Goal: Check status

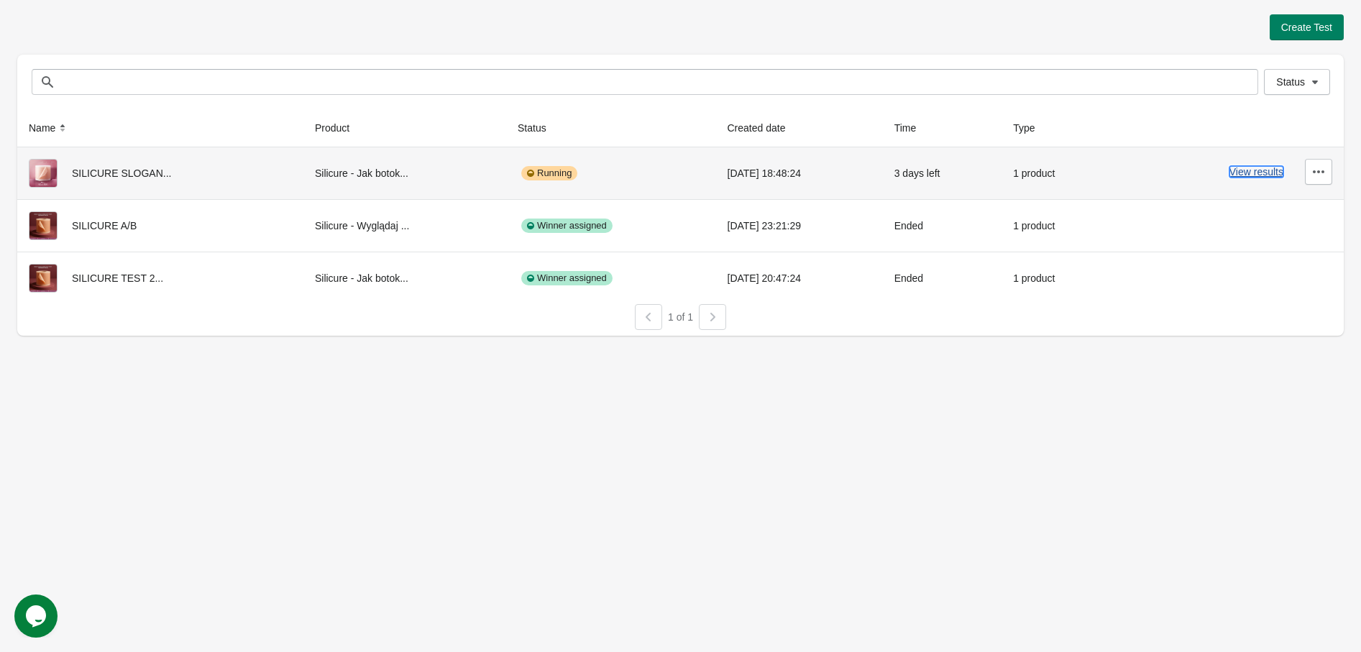
click at [1245, 171] on button "View results" at bounding box center [1257, 172] width 54 height 12
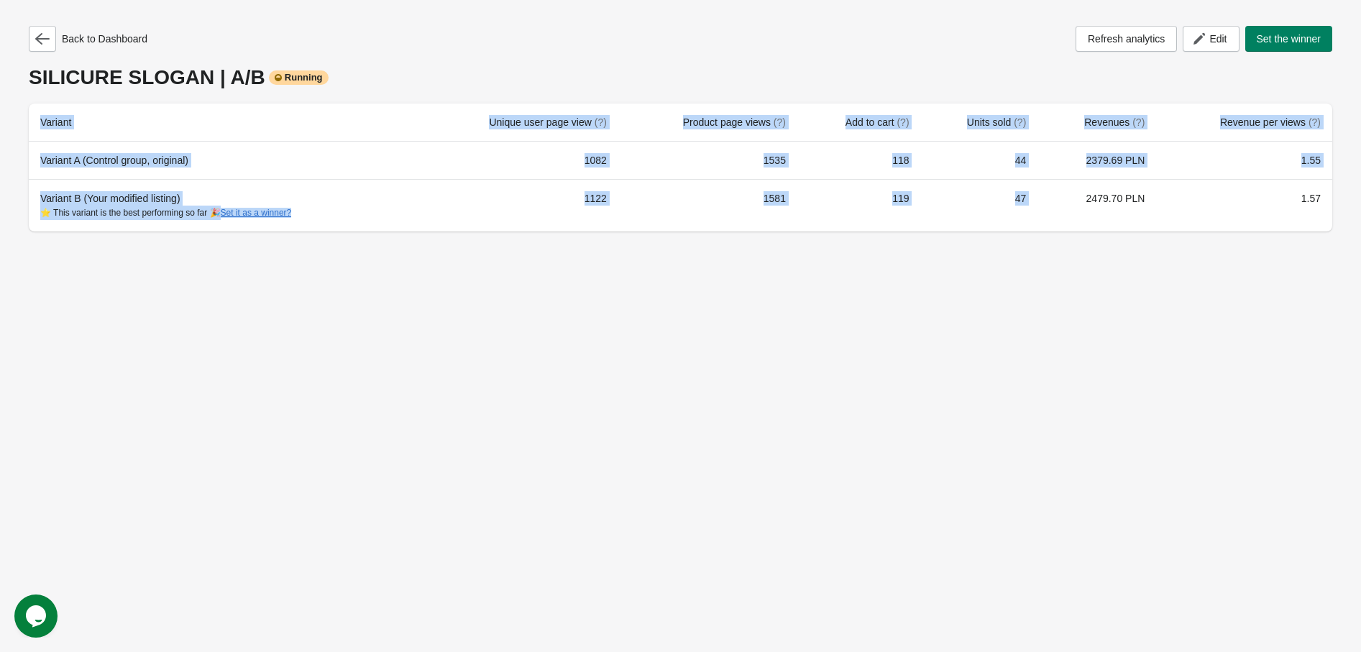
drag, startPoint x: 1112, startPoint y: 232, endPoint x: 1102, endPoint y: 214, distance: 19.6
click at [1007, 219] on div "Back to Dashboard Refresh analytics Edit Set the winner SILICURE SLOGAN | A/B R…" at bounding box center [680, 124] width 1327 height 249
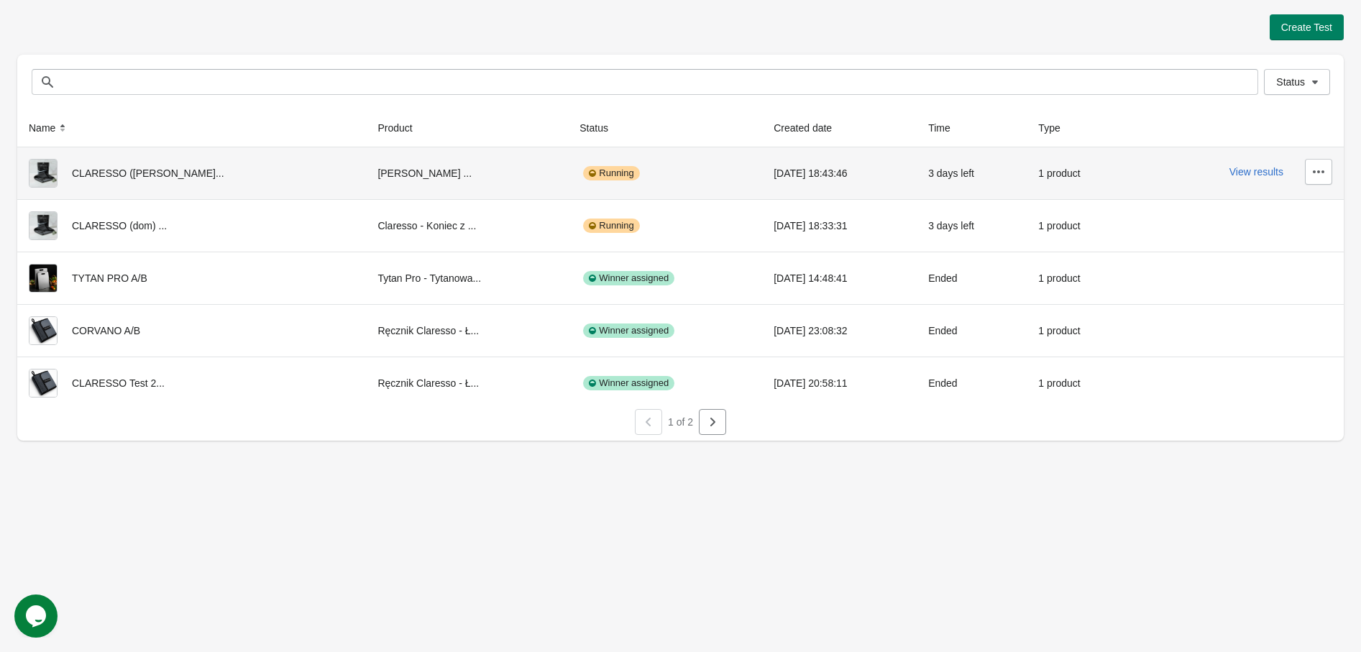
click at [1255, 160] on div "View results" at bounding box center [1238, 172] width 190 height 26
click at [1260, 175] on button "View results" at bounding box center [1257, 172] width 54 height 12
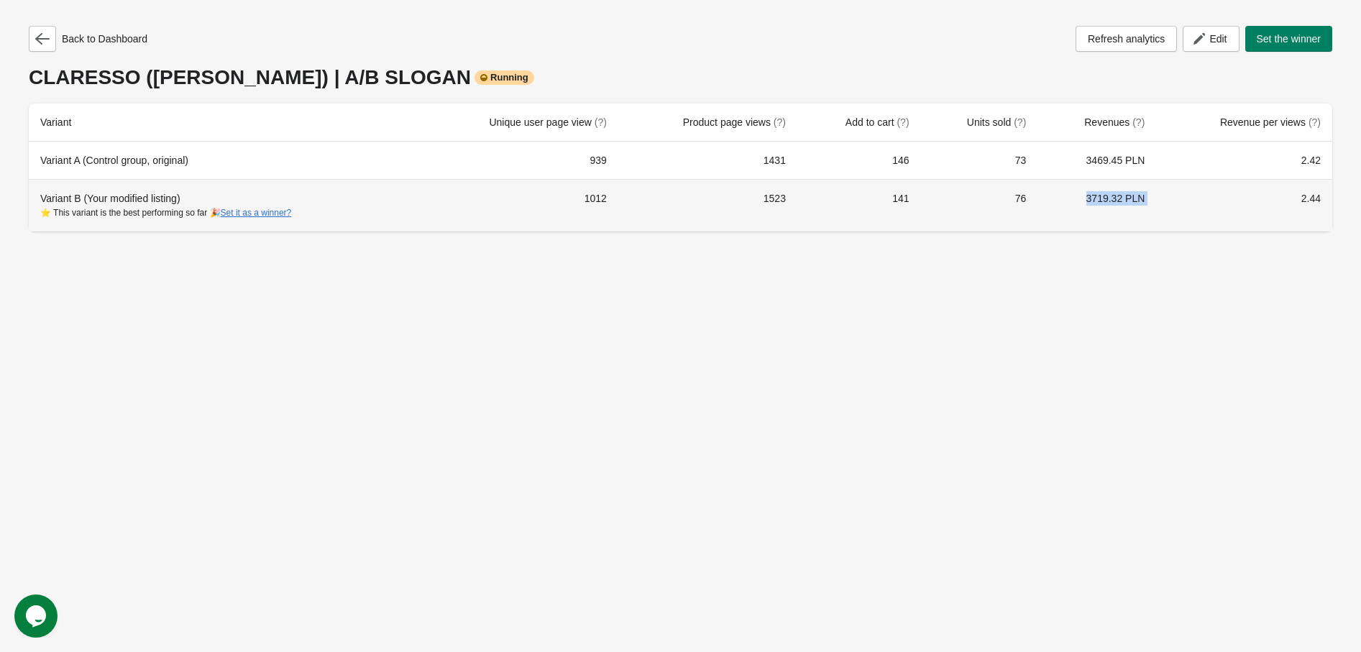
click at [1041, 188] on tr "Variant B (Your modified listing) ⭐ This variant is the best performing so far …" at bounding box center [681, 205] width 1304 height 52
click at [1350, 209] on div "Back to Dashboard Refresh analytics Edit Set the winner CLARESSO (kibel) | A/B …" at bounding box center [680, 124] width 1361 height 249
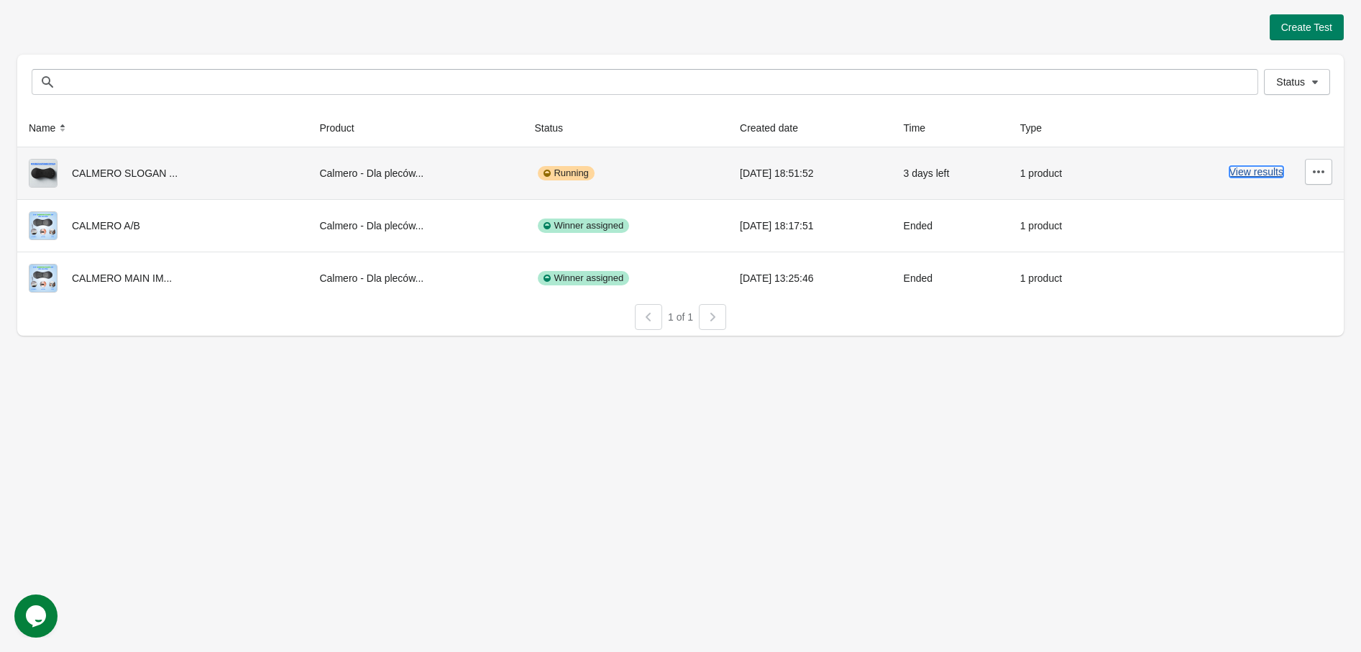
click at [1261, 170] on button "View results" at bounding box center [1257, 172] width 54 height 12
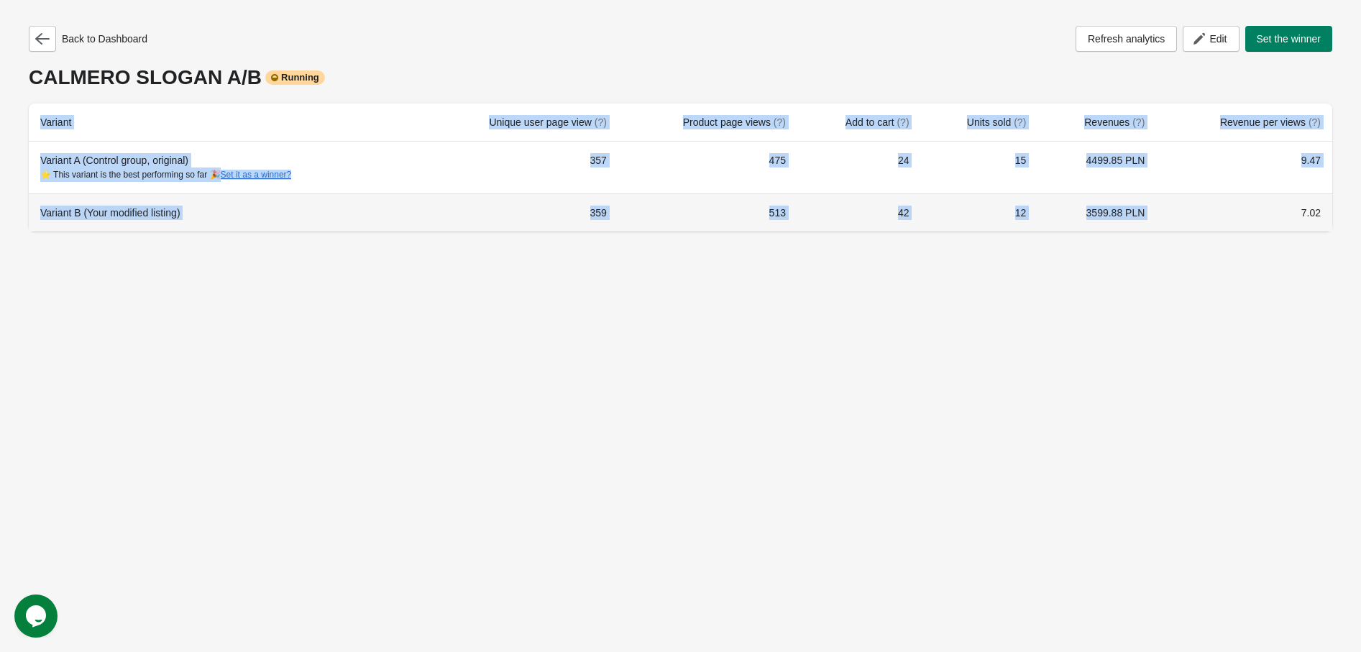
drag, startPoint x: 1289, startPoint y: 226, endPoint x: 1002, endPoint y: 148, distance: 297.2
click at [1094, 168] on div "Back to Dashboard Refresh analytics Edit Set the winner CALMERO SLOGAN A/B Runn…" at bounding box center [680, 124] width 1327 height 249
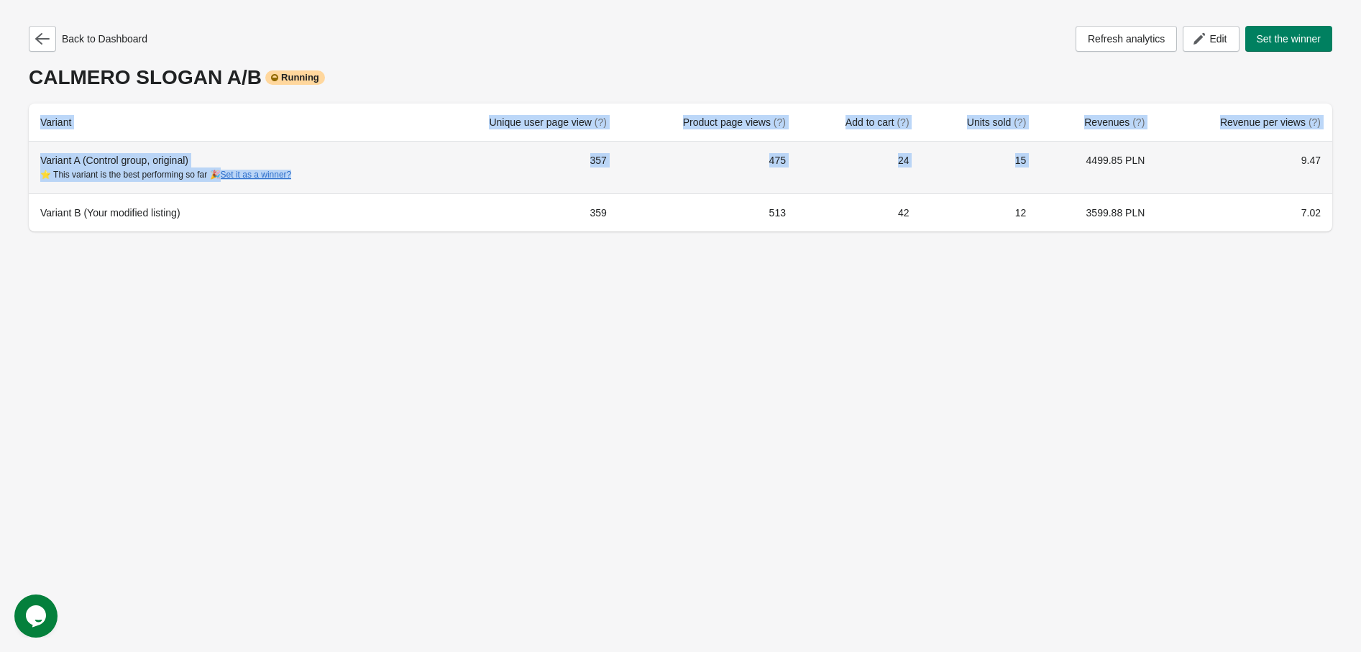
click at [1314, 213] on td "7.02" at bounding box center [1244, 212] width 176 height 38
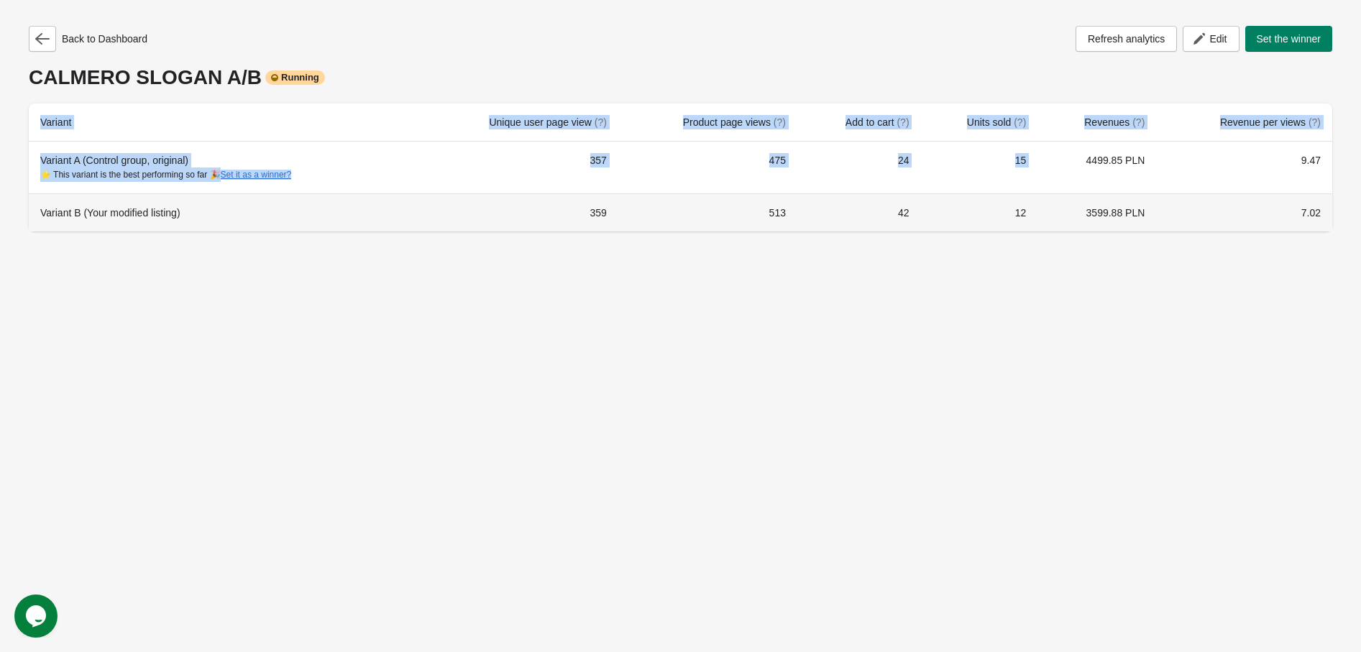
click at [1313, 213] on td "7.02" at bounding box center [1244, 212] width 176 height 38
click at [1124, 173] on td "4499.85 PLN" at bounding box center [1097, 168] width 119 height 52
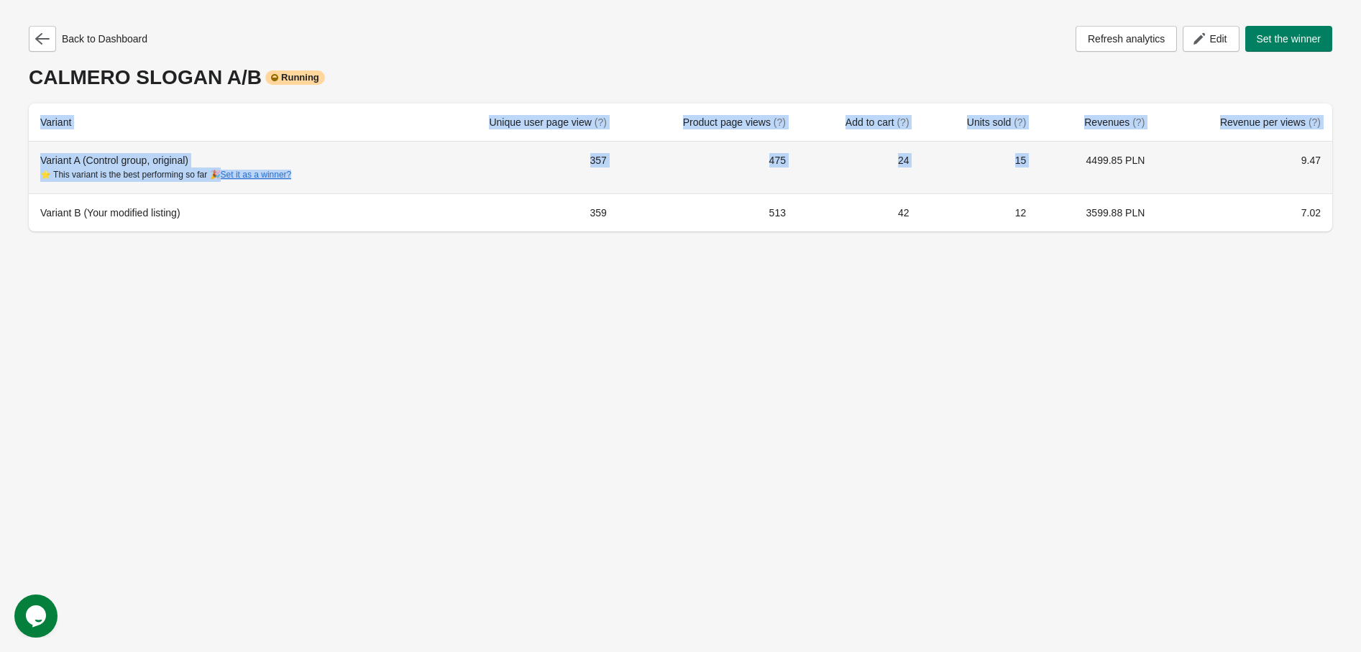
click at [1204, 193] on td "9.47" at bounding box center [1244, 168] width 176 height 52
